Goal: Communication & Community: Answer question/provide support

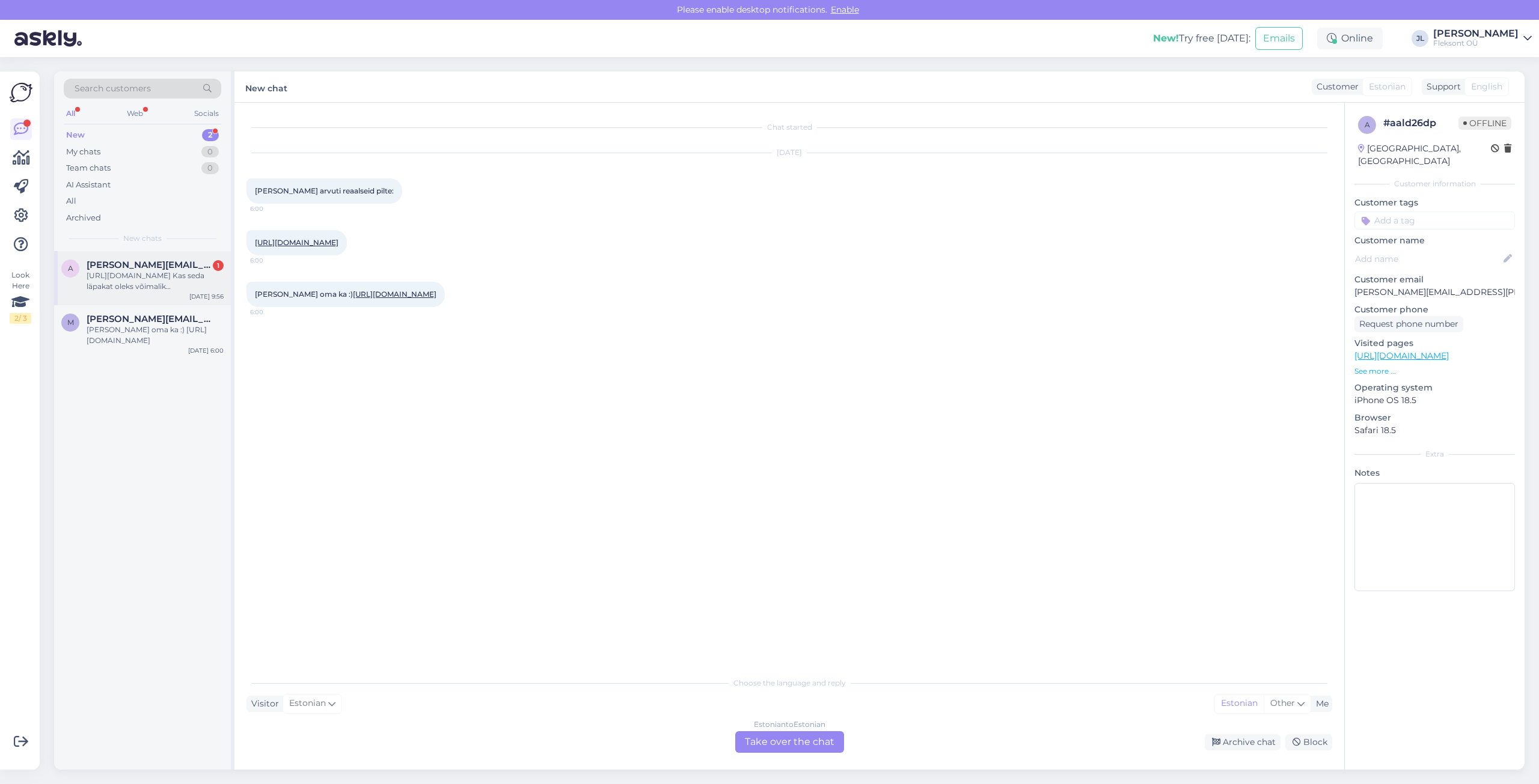
click at [155, 283] on div "[URL][DOMAIN_NAME] Kas seda läpakat oleks võimalik [PERSON_NAME] Nordix klaviat…" at bounding box center [155, 282] width 137 height 22
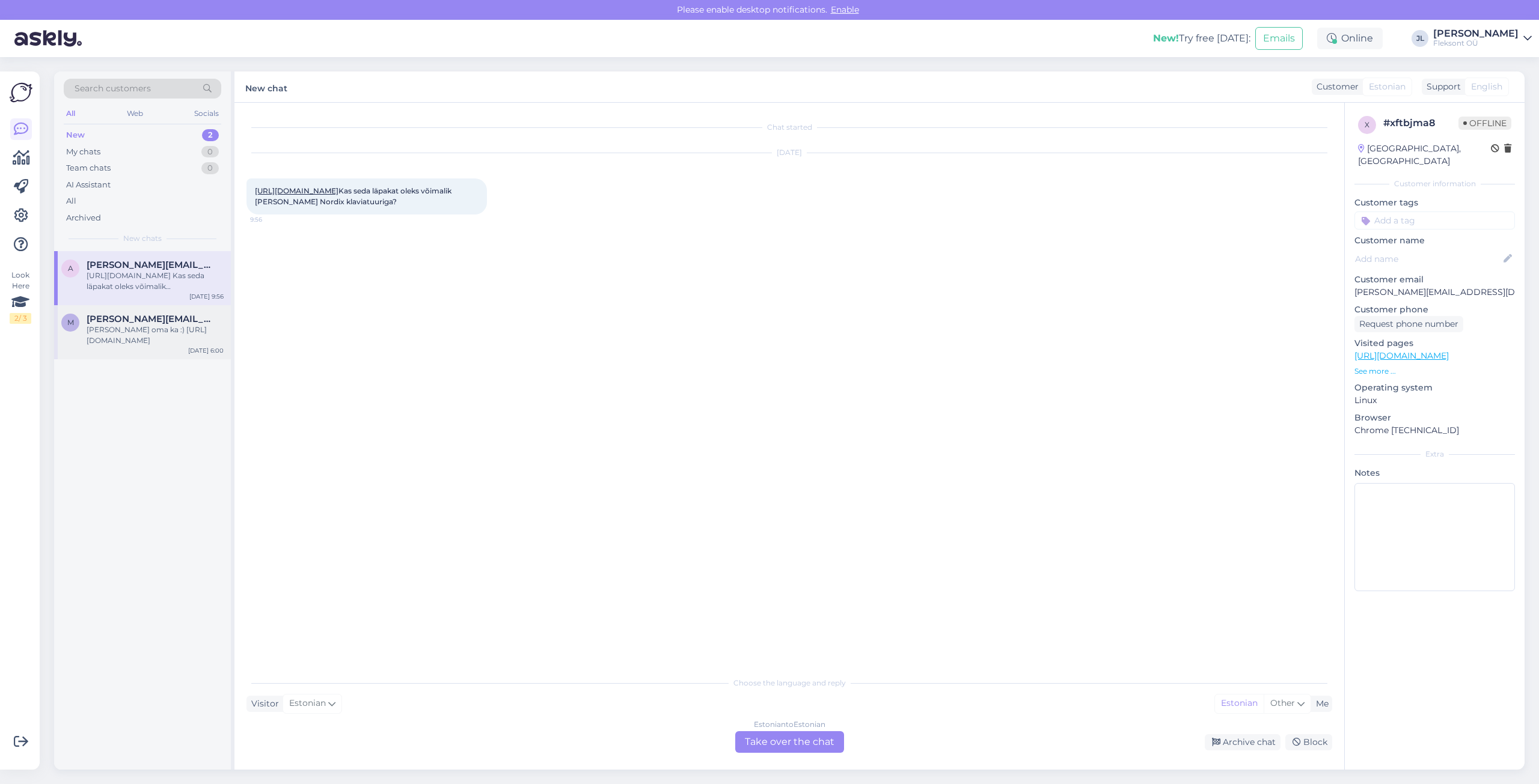
click at [150, 326] on div "[PERSON_NAME] oma ka :) [URL][DOMAIN_NAME]" at bounding box center [155, 336] width 137 height 22
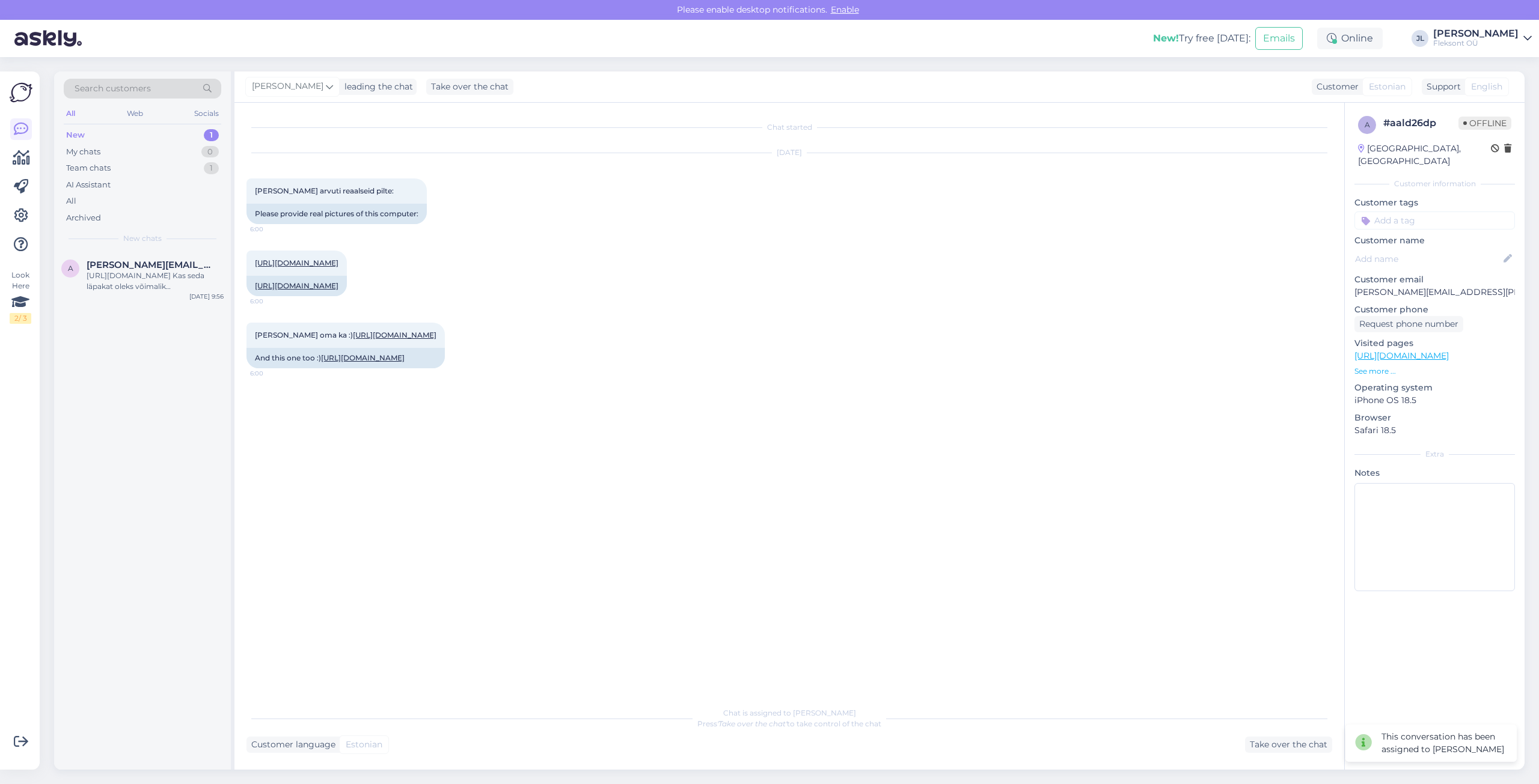
click at [75, 376] on div "a [PERSON_NAME][EMAIL_ADDRESS][DOMAIN_NAME] [URL][DOMAIN_NAME] Kas seda läpakat…" at bounding box center [142, 510] width 176 height 519
click at [116, 172] on div "Team chats 1" at bounding box center [142, 168] width 158 height 17
click at [148, 299] on div "m [PERSON_NAME][EMAIL_ADDRESS][PERSON_NAME][DOMAIN_NAME] [PERSON_NAME] oma ka :…" at bounding box center [142, 278] width 176 height 54
click at [119, 133] on div "New 1" at bounding box center [142, 135] width 158 height 17
click at [119, 289] on div "[URL][DOMAIN_NAME] Kas seda läpakat oleks võimalik [PERSON_NAME] Nordix klaviat…" at bounding box center [155, 282] width 137 height 22
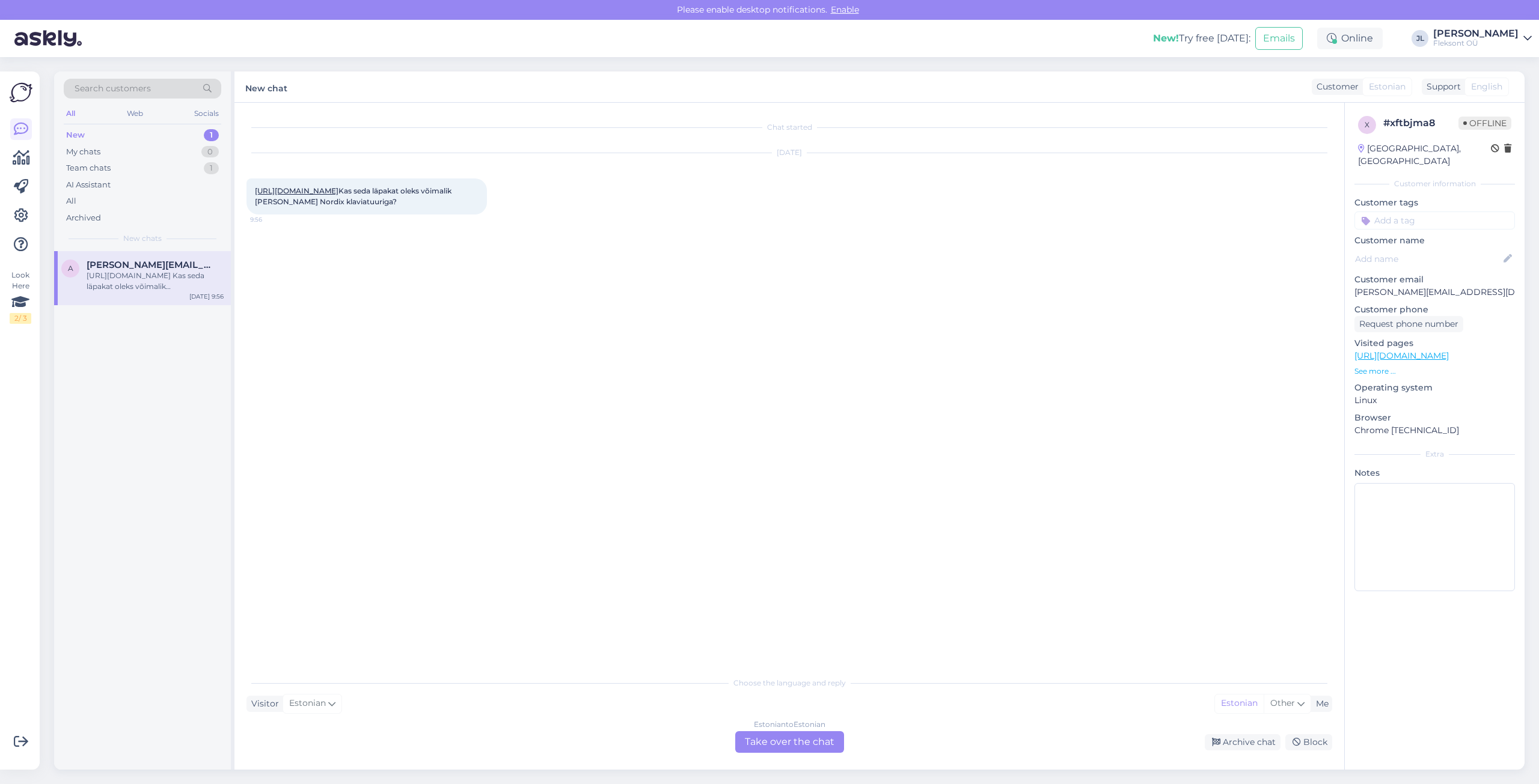
drag, startPoint x: 61, startPoint y: 350, endPoint x: 61, endPoint y: 314, distance: 36.0
click at [61, 350] on div "a [PERSON_NAME][EMAIL_ADDRESS][DOMAIN_NAME] [URL][DOMAIN_NAME] Kas seda läpakat…" at bounding box center [142, 510] width 176 height 519
click at [103, 161] on div "Team chats 1" at bounding box center [142, 168] width 158 height 17
click at [116, 279] on div "[PERSON_NAME] oma ka :) [URL][DOMAIN_NAME]" at bounding box center [155, 282] width 137 height 22
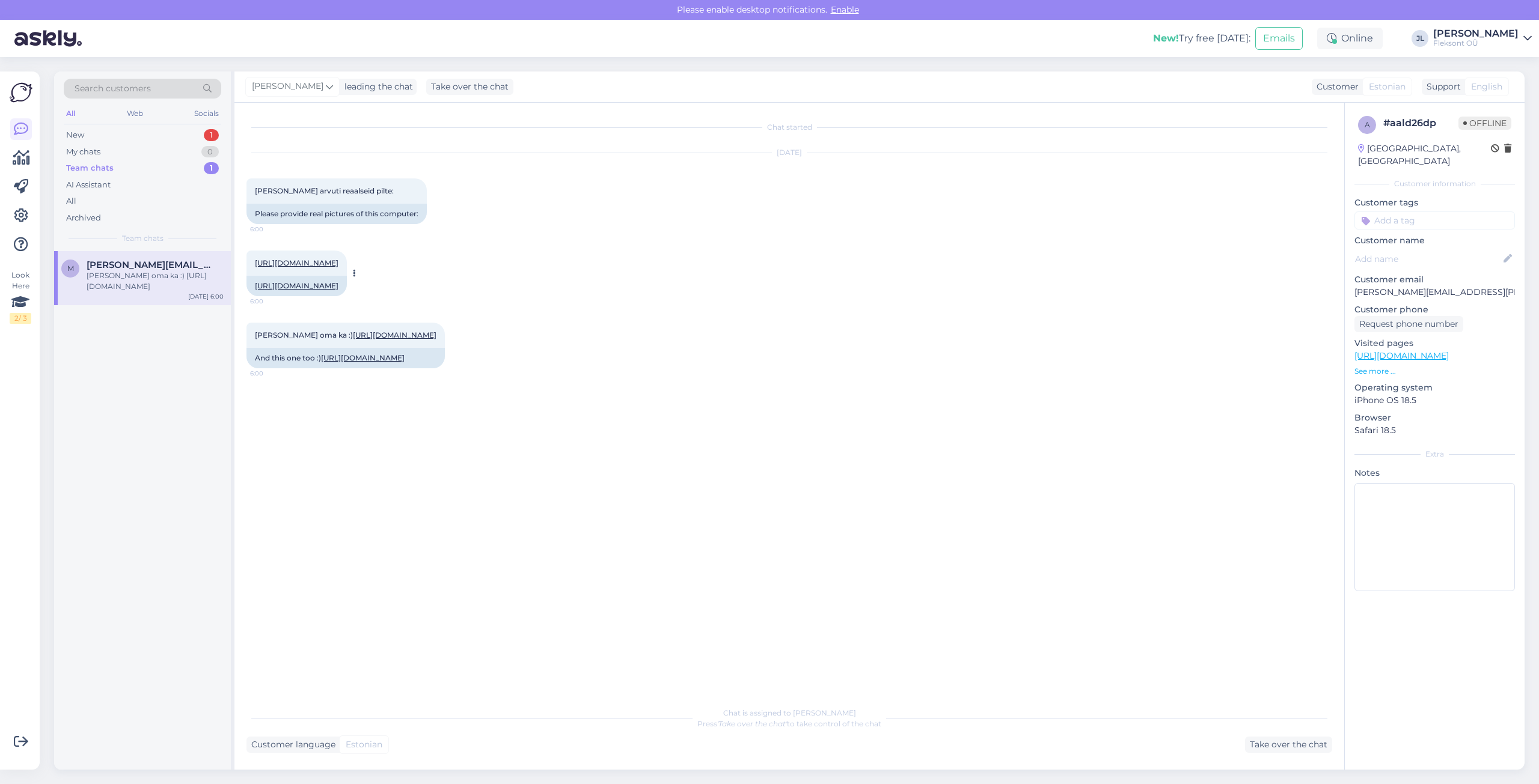
click at [312, 264] on link "[URL][DOMAIN_NAME]" at bounding box center [296, 263] width 83 height 9
click at [373, 339] on link "[URL][DOMAIN_NAME]" at bounding box center [394, 335] width 83 height 9
click at [434, 642] on div "Chat started [DATE] [PERSON_NAME] arvuti reaalseid pilte: 6:00 Please provide r…" at bounding box center [795, 403] width 1097 height 575
click at [96, 131] on div "New 1" at bounding box center [142, 135] width 158 height 17
click at [120, 278] on div "[URL][DOMAIN_NAME] Kas seda läpakat oleks võimalik [PERSON_NAME] Nordix klaviat…" at bounding box center [155, 282] width 137 height 22
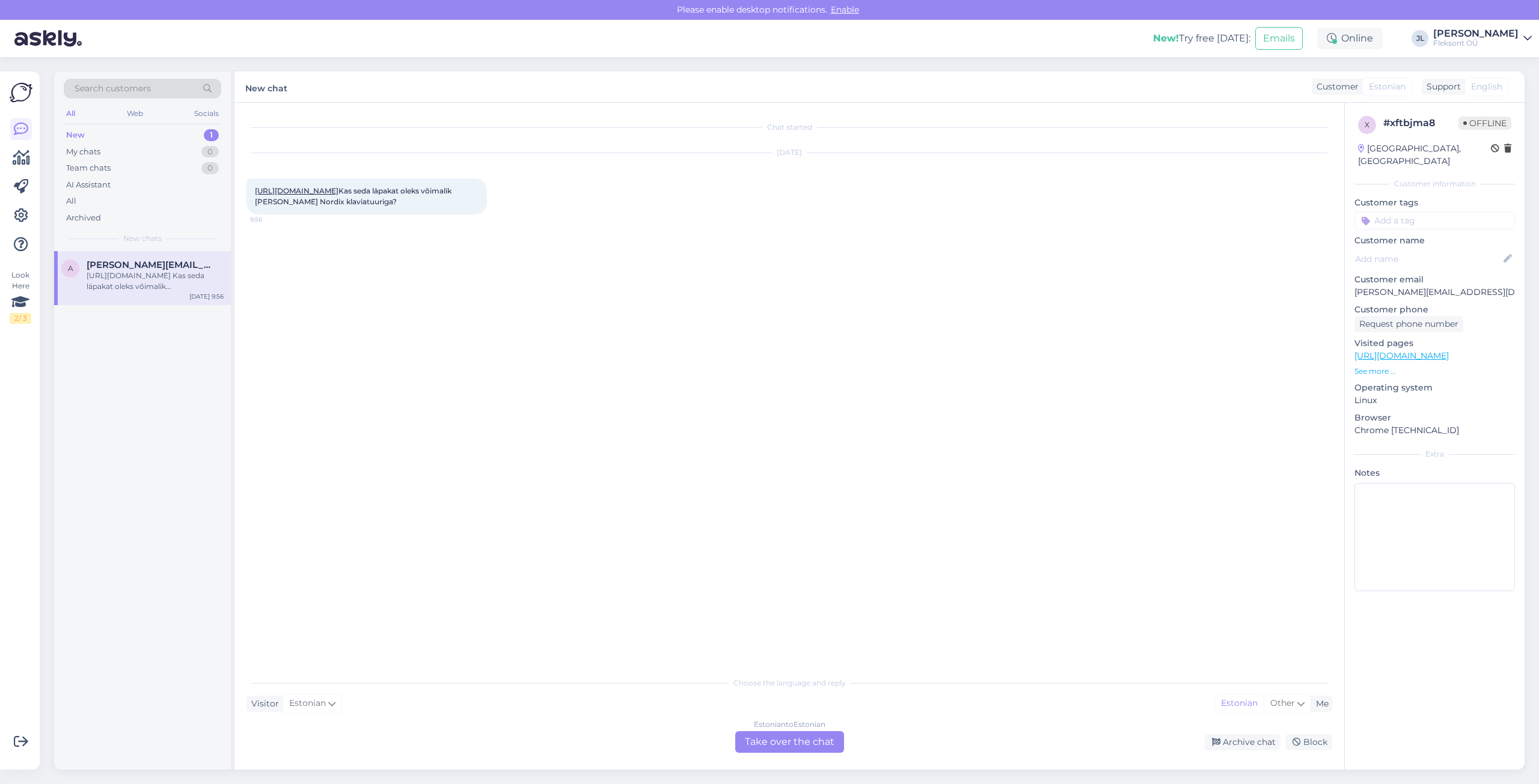
click at [331, 186] on div "[URL][DOMAIN_NAME] Kas seda läpakat oleks võimalik [PERSON_NAME] Nordix klaviat…" at bounding box center [366, 196] width 240 height 36
click at [789, 745] on div "Estonian to Estonian Take over the chat" at bounding box center [789, 742] width 109 height 22
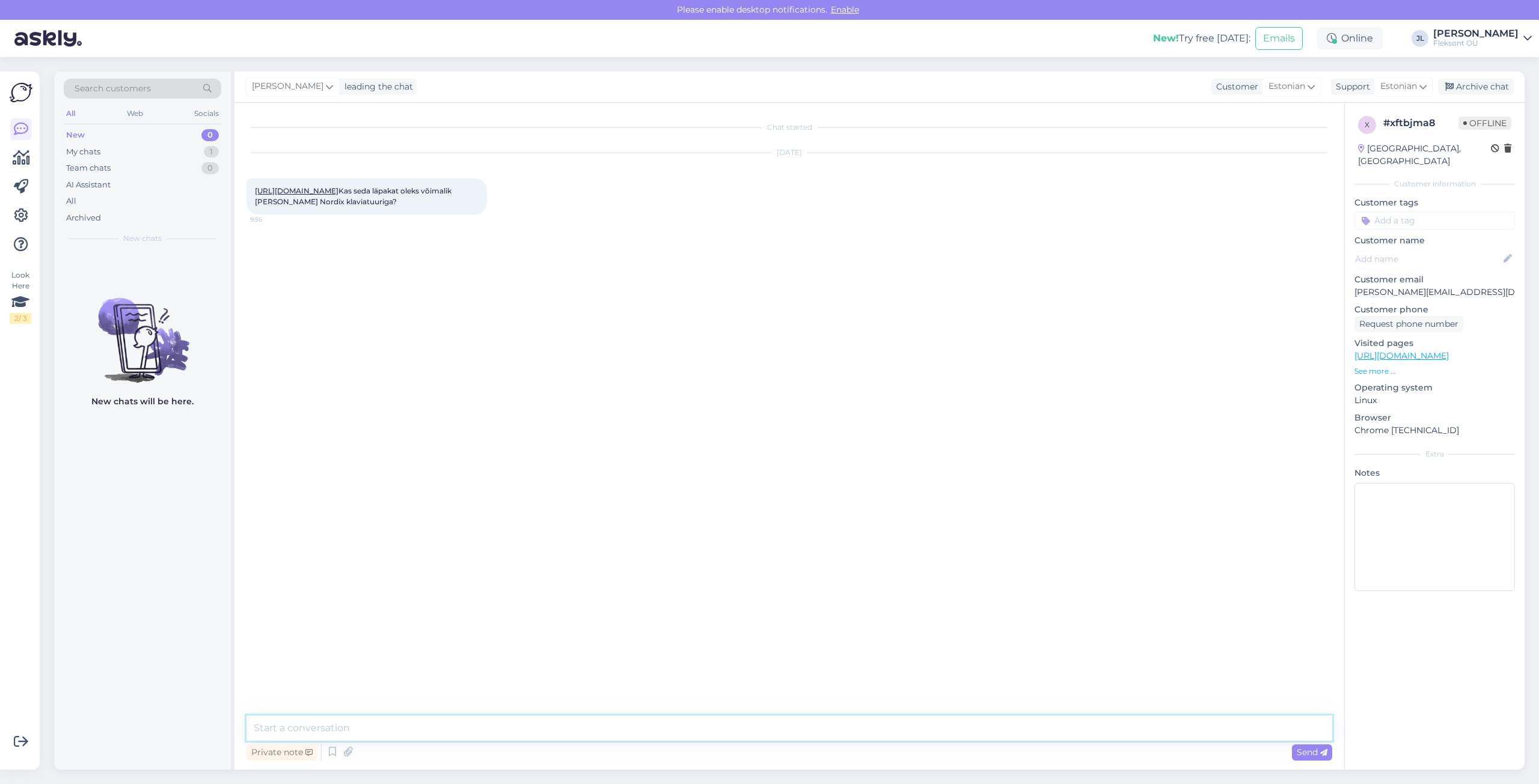
click at [372, 731] on textarea at bounding box center [789, 728] width 1086 height 25
click at [378, 729] on textarea "Tere! Outlet seeria masinad ka" at bounding box center [789, 728] width 1086 height 25
click at [439, 729] on textarea "Tere! Outlet seeria masinaid ka" at bounding box center [789, 728] width 1086 height 25
drag, startPoint x: 461, startPoint y: 727, endPoint x: 433, endPoint y: 730, distance: 28.2
click at [433, 730] on textarea "Tere! Outlet seeria masinaid kahjuks nordic klaviatuuriga pakkuda ei ole." at bounding box center [789, 728] width 1086 height 25
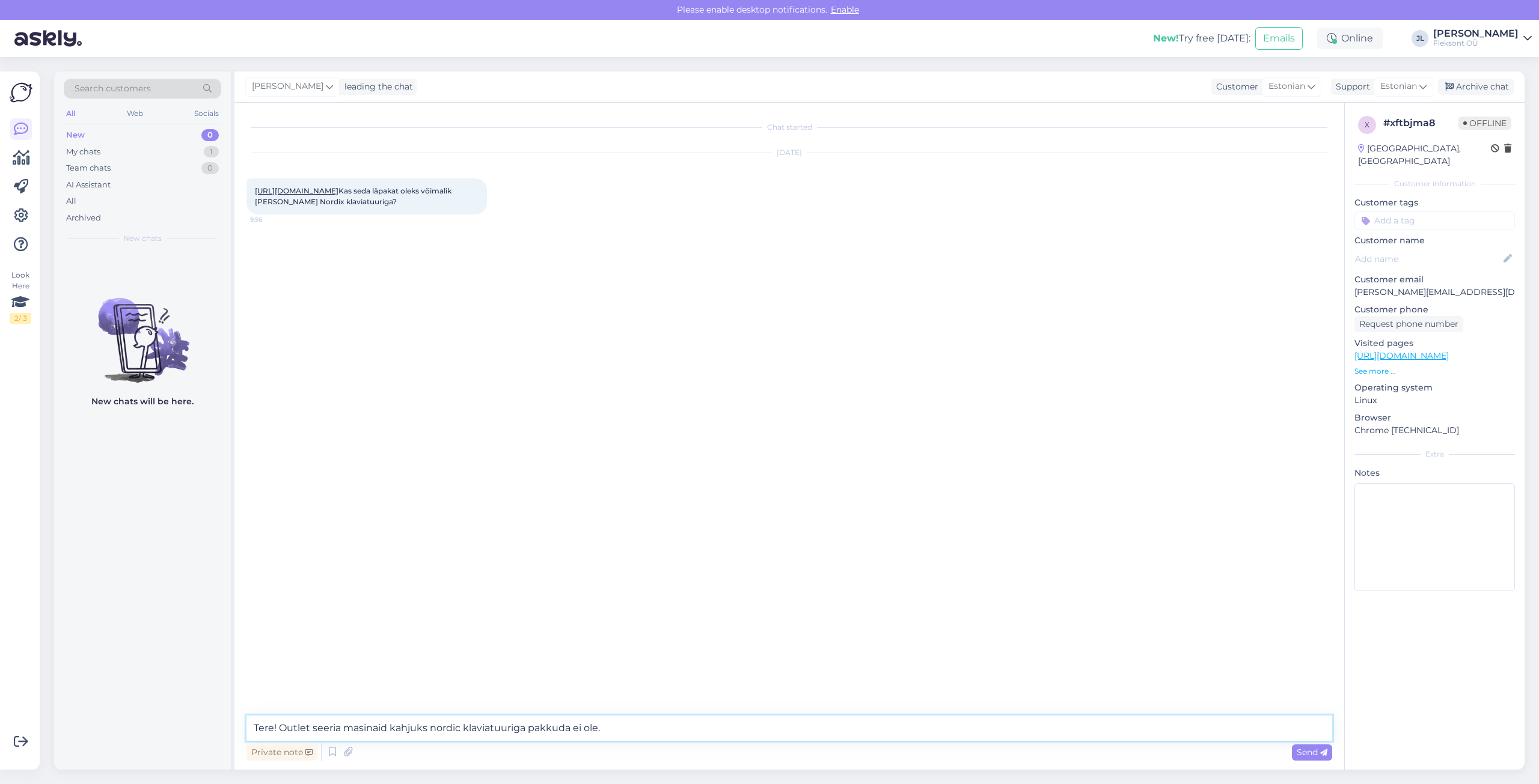
drag, startPoint x: 634, startPoint y: 727, endPoint x: 389, endPoint y: 735, distance: 245.1
click at [389, 735] on textarea "Tere! Outlet seeria masinaid kahjuks nordic klaviatuuriga pakkuda ei ole." at bounding box center [789, 728] width 1086 height 25
type textarea "Tere! Outlet seeria masinaid on kahjuks pakkuda [PERSON_NAME] UK klaviatuuriga."
click at [1320, 752] on span "Send" at bounding box center [1312, 752] width 30 height 11
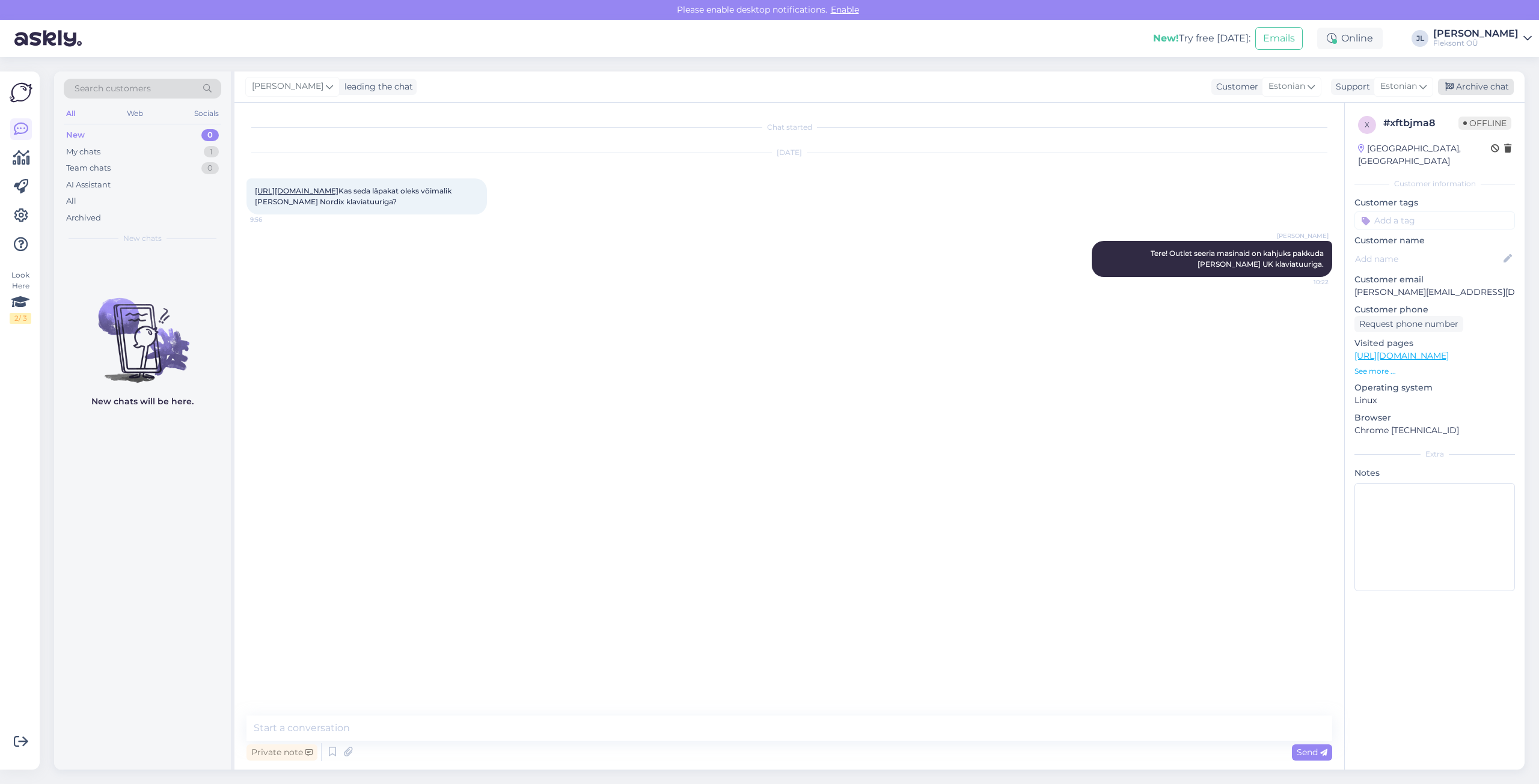
click at [1504, 82] on div "Archive chat" at bounding box center [1476, 86] width 75 height 16
